Goal: Task Accomplishment & Management: Manage account settings

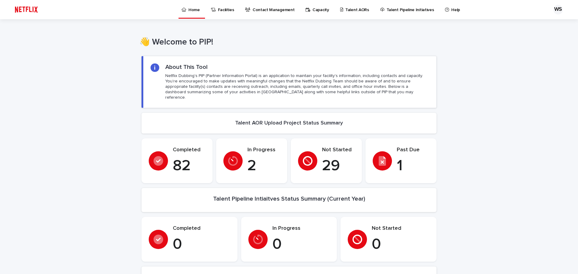
click at [346, 9] on p "Talent AORs" at bounding box center [358, 6] width 24 height 13
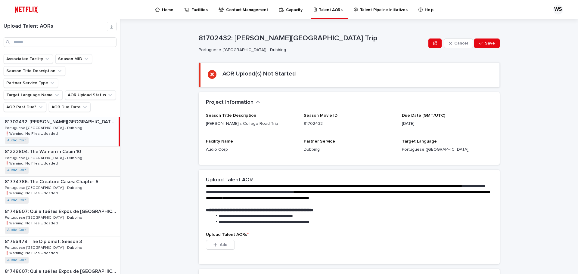
click at [74, 147] on div "81222804: The Woman in Cabin 10 81222804: The Woman in Cabin 10 Portuguese ([GE…" at bounding box center [60, 162] width 120 height 30
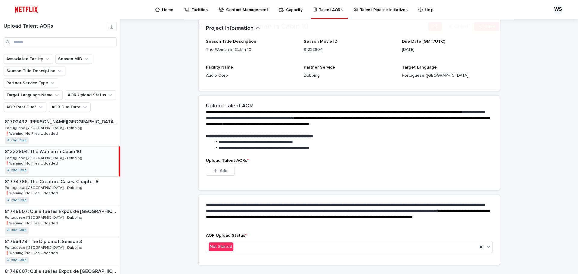
scroll to position [87, 0]
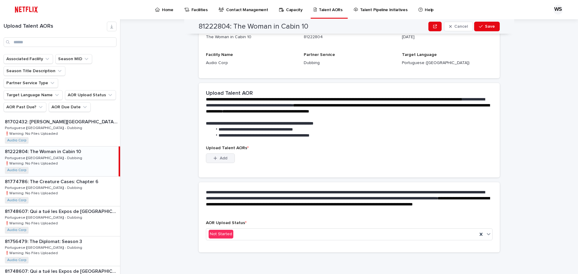
click at [224, 156] on span "Add" at bounding box center [224, 158] width 8 height 4
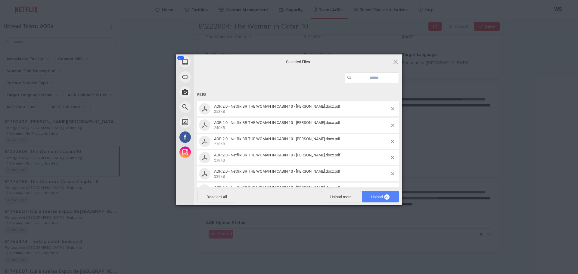
click at [387, 198] on span "23" at bounding box center [386, 197] width 5 height 5
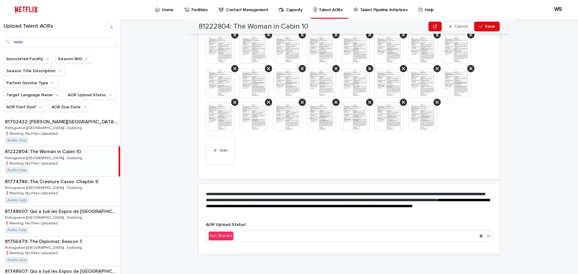
scroll to position [178, 0]
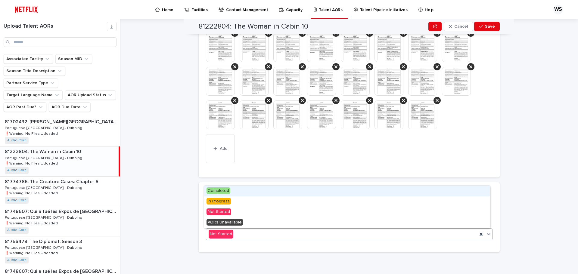
click at [280, 235] on div "Not Started" at bounding box center [341, 235] width 271 height 10
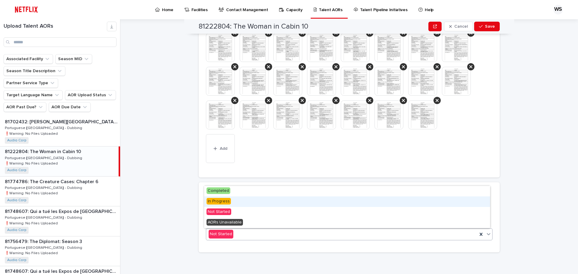
click at [267, 200] on div "In Progress" at bounding box center [347, 202] width 286 height 11
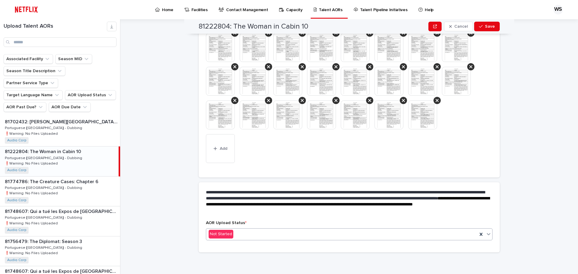
scroll to position [195, 0]
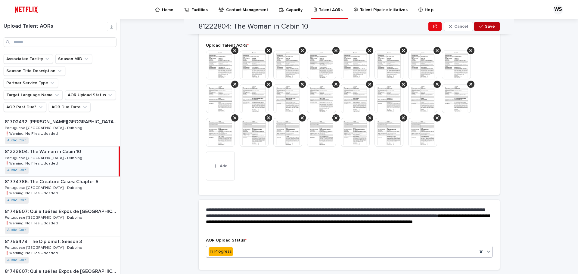
click at [490, 26] on span "Save" at bounding box center [490, 26] width 10 height 4
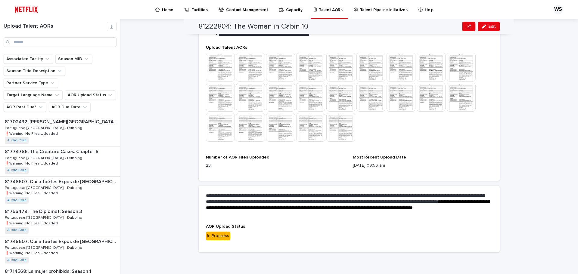
scroll to position [180, 0]
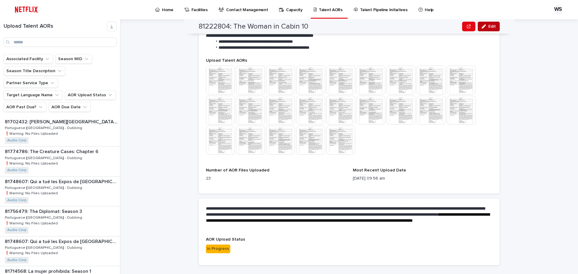
click at [486, 27] on div "button" at bounding box center [485, 26] width 7 height 4
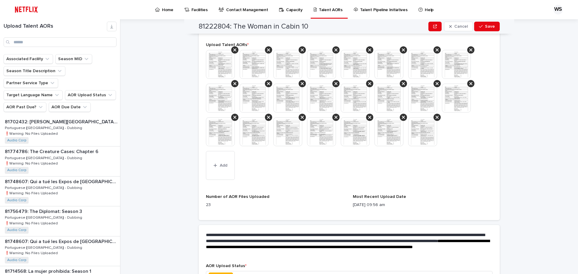
scroll to position [226, 0]
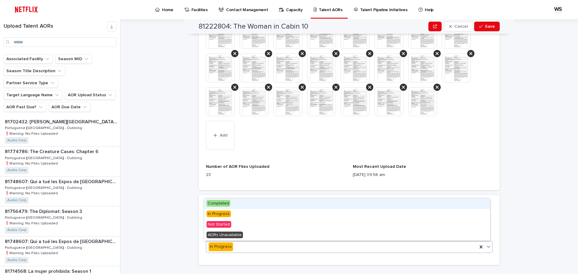
click at [299, 246] on div "In Progress" at bounding box center [341, 247] width 271 height 10
click at [284, 205] on div "Completed" at bounding box center [347, 204] width 286 height 11
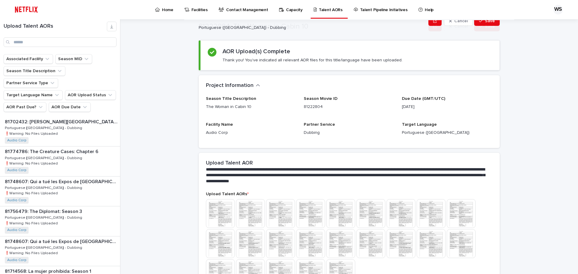
scroll to position [120, 0]
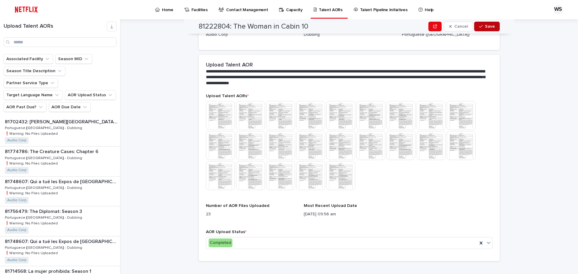
click at [488, 25] on span "Save" at bounding box center [490, 26] width 10 height 4
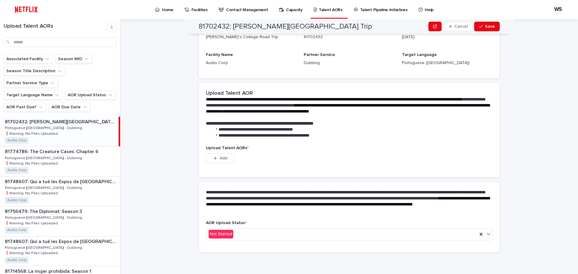
scroll to position [87, 0]
